Goal: Information Seeking & Learning: Learn about a topic

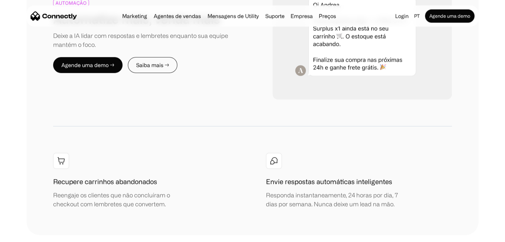
scroll to position [864, 0]
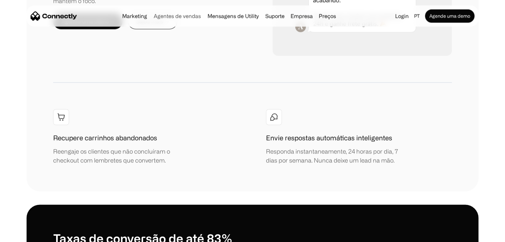
click at [180, 16] on link "Agentes de vendas" at bounding box center [177, 15] width 52 height 5
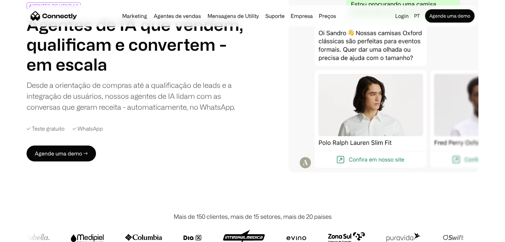
scroll to position [33, 0]
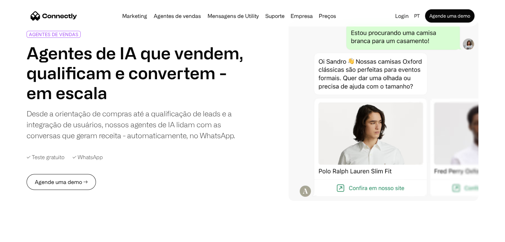
click at [65, 181] on link "Agende uma demo →" at bounding box center [61, 182] width 69 height 16
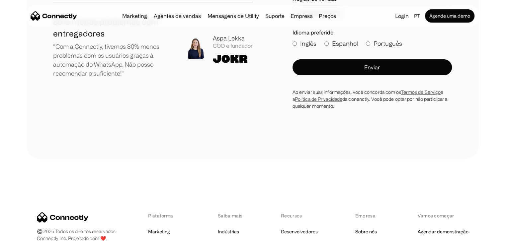
scroll to position [266, 0]
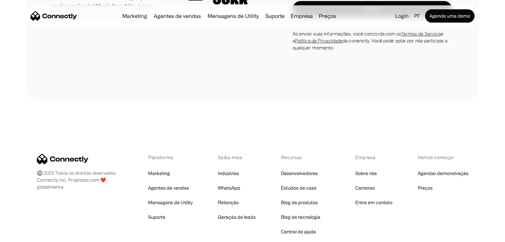
click at [65, 19] on img "home" at bounding box center [54, 15] width 46 height 9
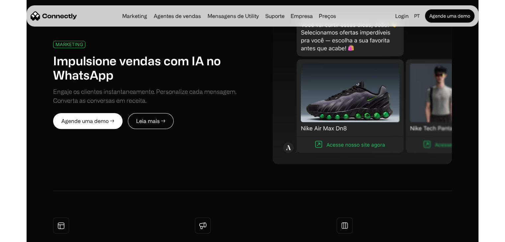
scroll to position [299, 0]
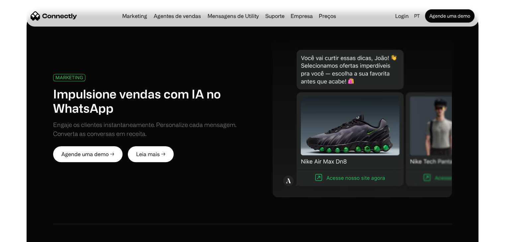
click at [147, 151] on link "Leia mais →" at bounding box center [151, 154] width 46 height 16
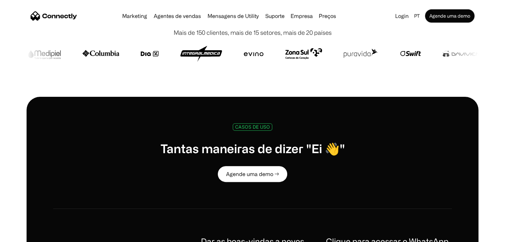
scroll to position [10, 0]
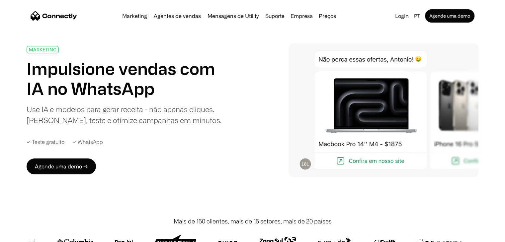
click at [247, 108] on div "MARKETING Impulsione vendas com IA no WhatsApp Use IA e modelos para gerar rece…" at bounding box center [253, 111] width 452 height 134
